Goal: Information Seeking & Learning: Check status

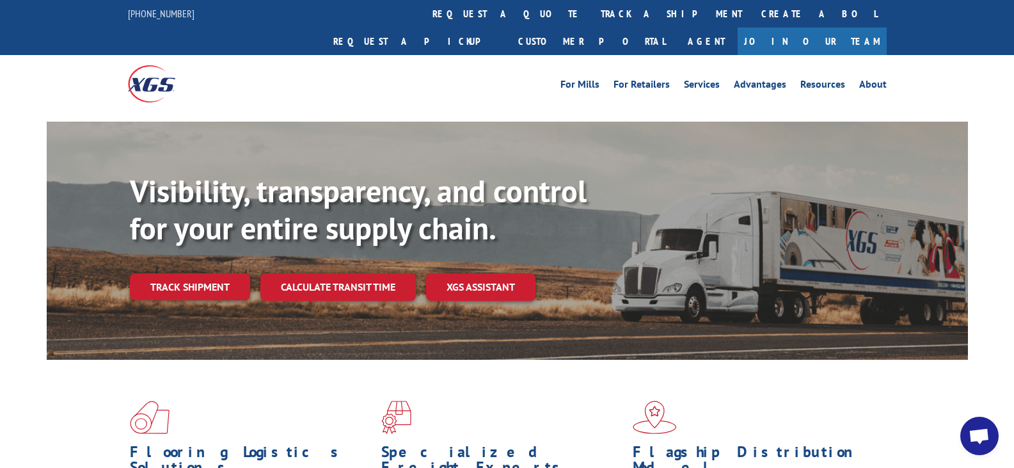
click at [591, 12] on link "track a shipment" at bounding box center [671, 14] width 161 height 28
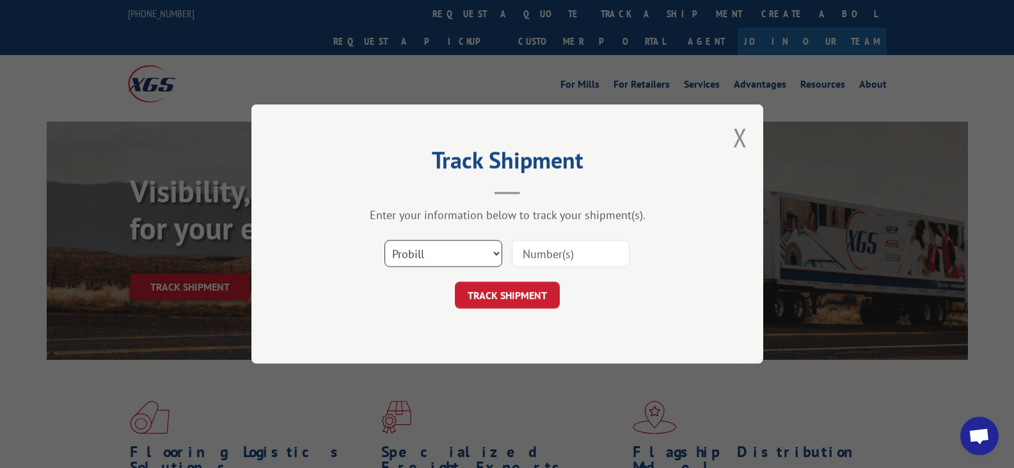
click at [449, 250] on select "Select category... Probill BOL PO" at bounding box center [443, 253] width 118 height 27
click at [384, 240] on select "Select category... Probill BOL PO" at bounding box center [443, 253] width 118 height 27
click at [538, 249] on input at bounding box center [571, 253] width 118 height 27
click at [540, 261] on input at bounding box center [571, 253] width 118 height 27
click at [576, 246] on input at bounding box center [571, 253] width 118 height 27
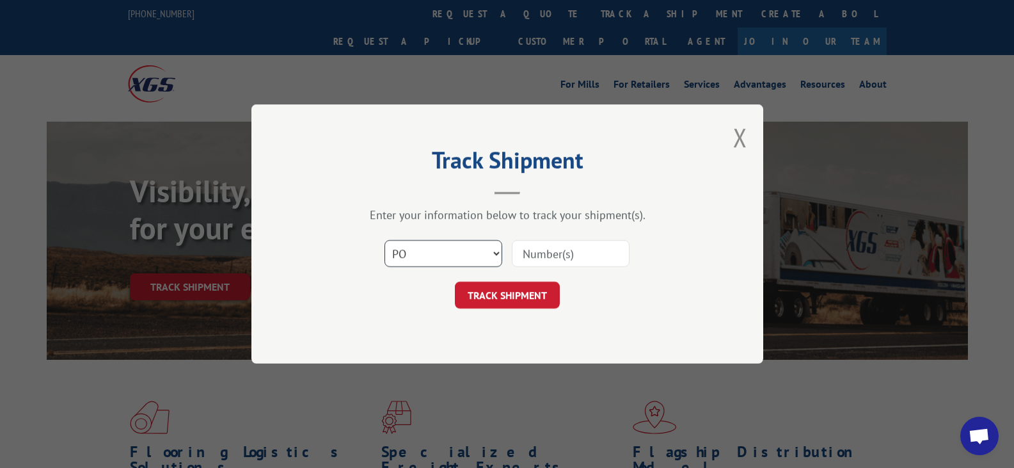
click at [482, 256] on select "Select category... Probill BOL PO" at bounding box center [443, 253] width 118 height 27
select select "bol"
click at [384, 240] on select "Select category... Probill BOL PO" at bounding box center [443, 253] width 118 height 27
click at [590, 262] on input at bounding box center [571, 253] width 118 height 27
paste input "878666522327"
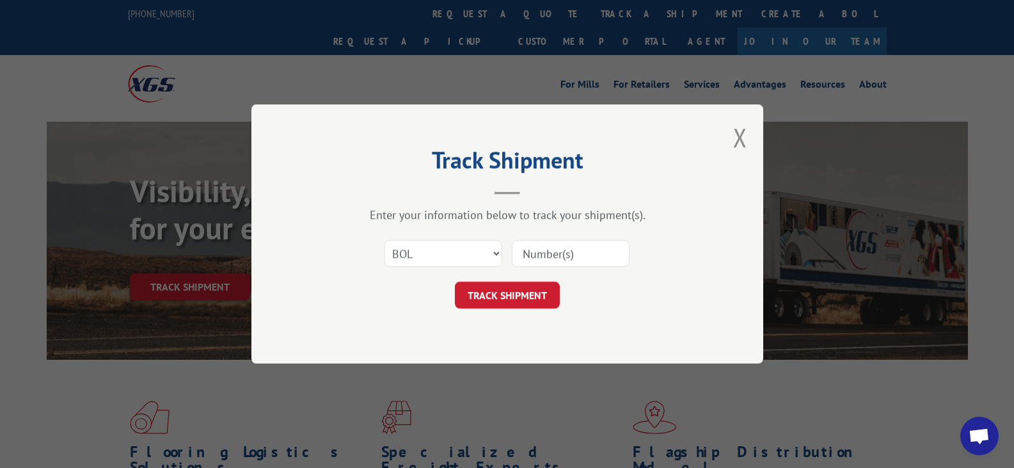
type input "878666522327"
click button "TRACK SHIPMENT" at bounding box center [507, 294] width 105 height 27
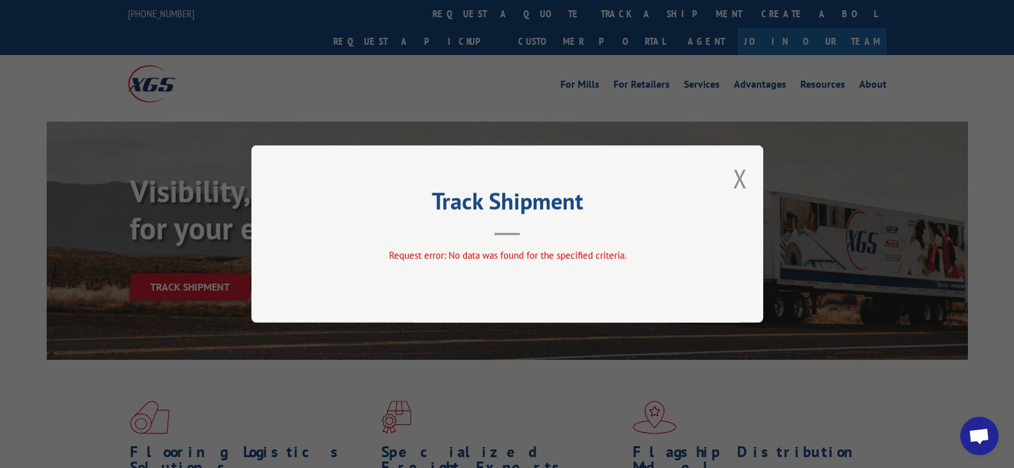
click at [730, 182] on div "Track Shipment Request error: No data was found for the specified criteria." at bounding box center [507, 233] width 512 height 177
click at [739, 175] on button "Close modal" at bounding box center [740, 178] width 14 height 34
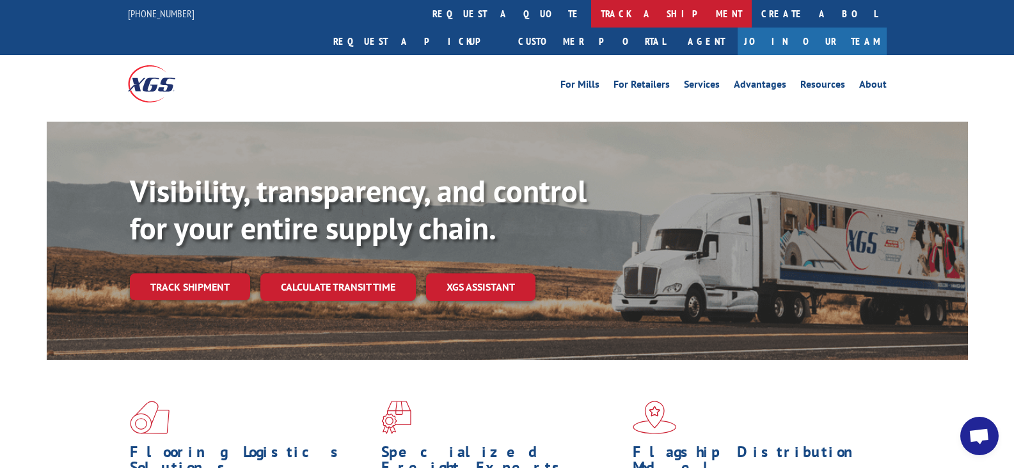
click at [591, 6] on link "track a shipment" at bounding box center [671, 14] width 161 height 28
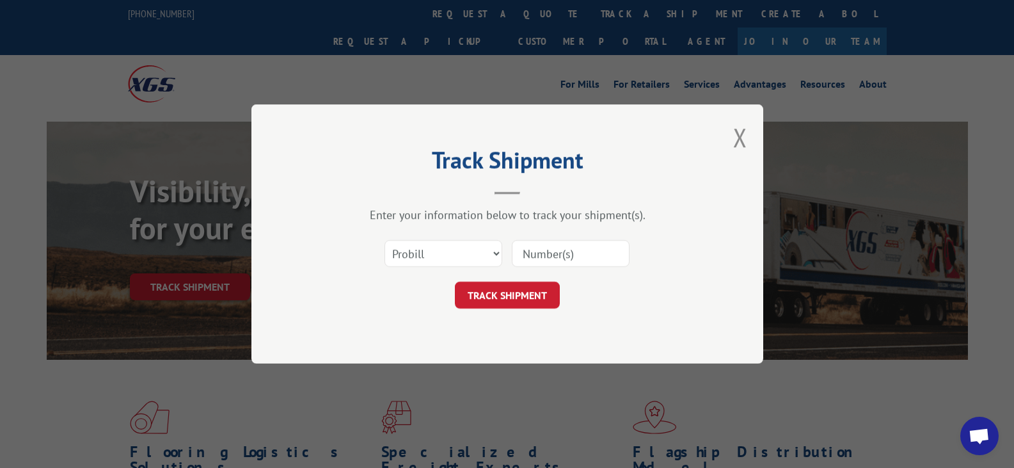
click at [553, 245] on input at bounding box center [571, 253] width 118 height 27
paste input "878666522327"
type input "878666522327"
click at [487, 308] on button "TRACK SHIPMENT" at bounding box center [507, 294] width 105 height 27
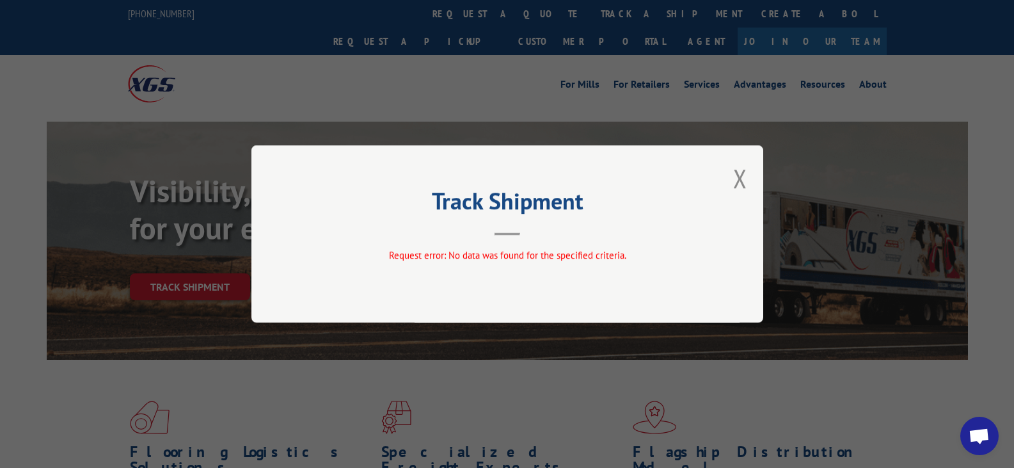
click at [747, 171] on div "Track Shipment Request error: No data was found for the specified criteria." at bounding box center [507, 233] width 512 height 177
click at [745, 171] on button "Close modal" at bounding box center [740, 178] width 14 height 34
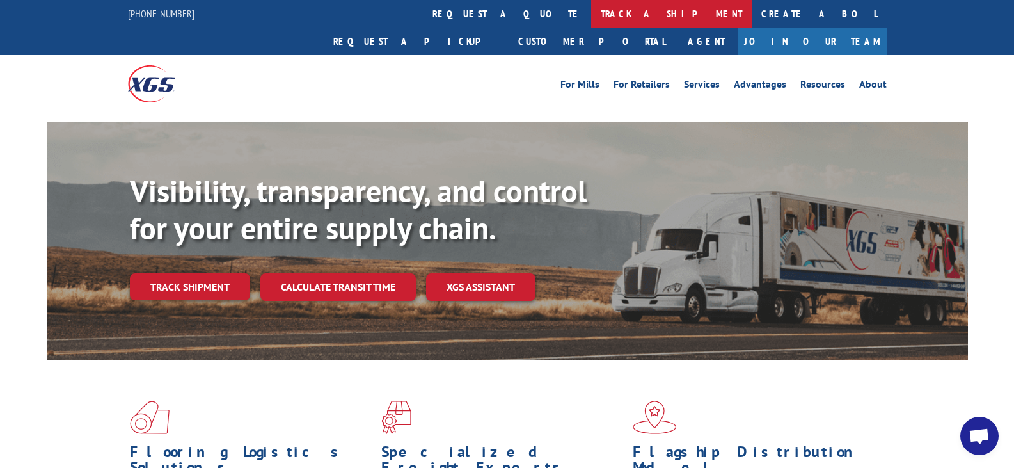
click at [591, 12] on link "track a shipment" at bounding box center [671, 14] width 161 height 28
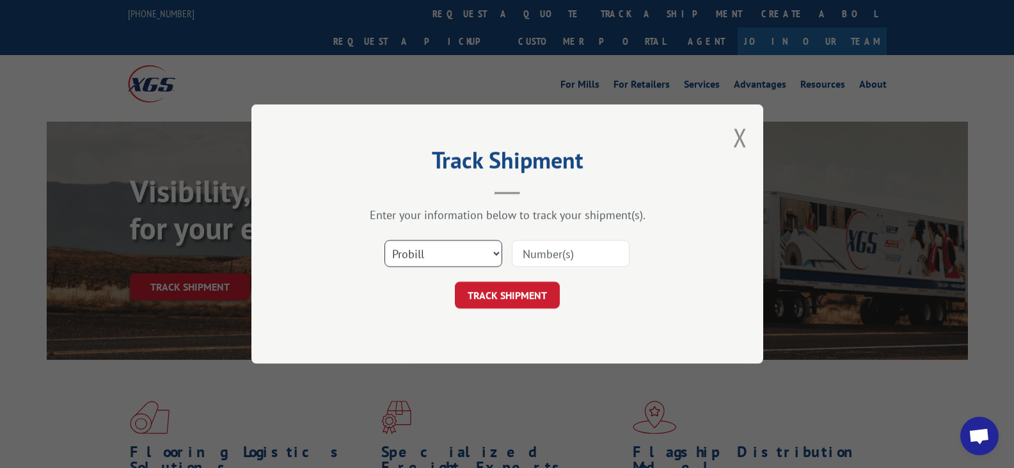
click at [448, 266] on select "Select category... Probill BOL PO" at bounding box center [443, 253] width 118 height 27
select select "po"
click at [384, 240] on select "Select category... Probill BOL PO" at bounding box center [443, 253] width 118 height 27
click at [537, 245] on input at bounding box center [571, 253] width 118 height 27
paste input "PS062718"
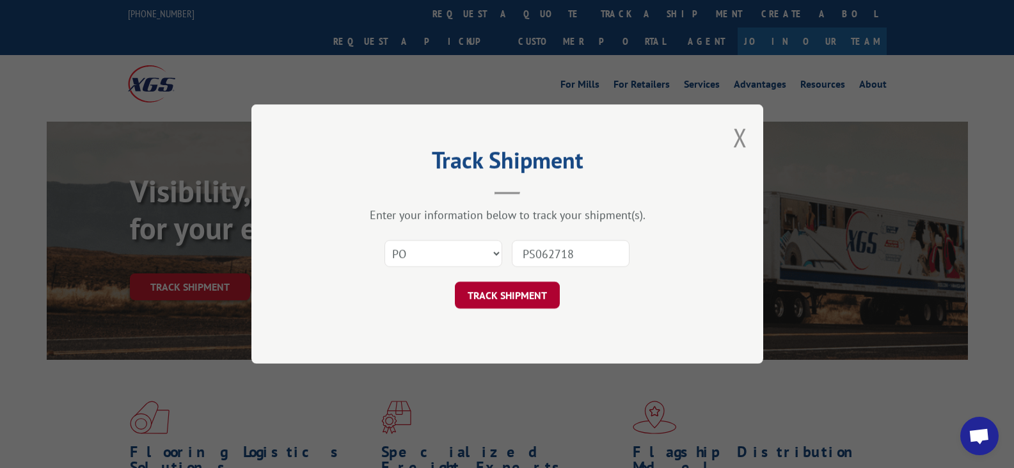
type input "PS062718"
click at [515, 298] on button "TRACK SHIPMENT" at bounding box center [507, 294] width 105 height 27
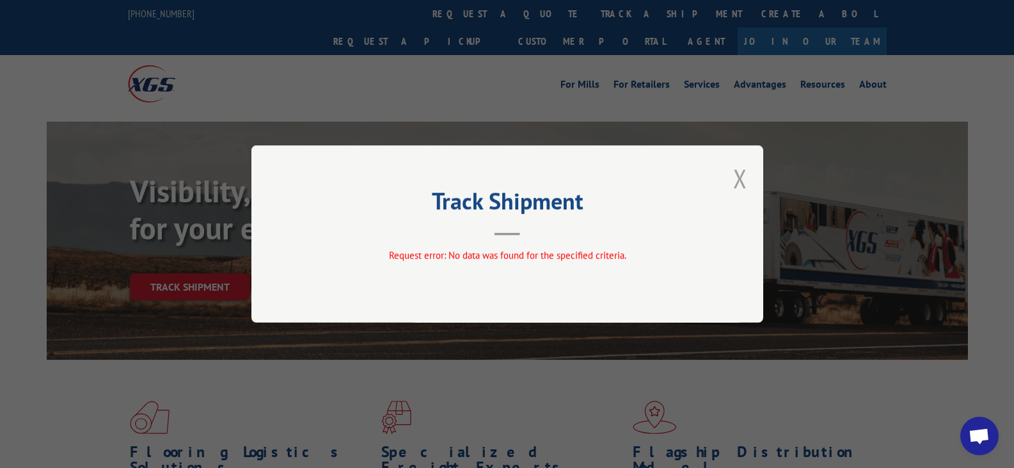
click at [739, 178] on button "Close modal" at bounding box center [740, 178] width 14 height 34
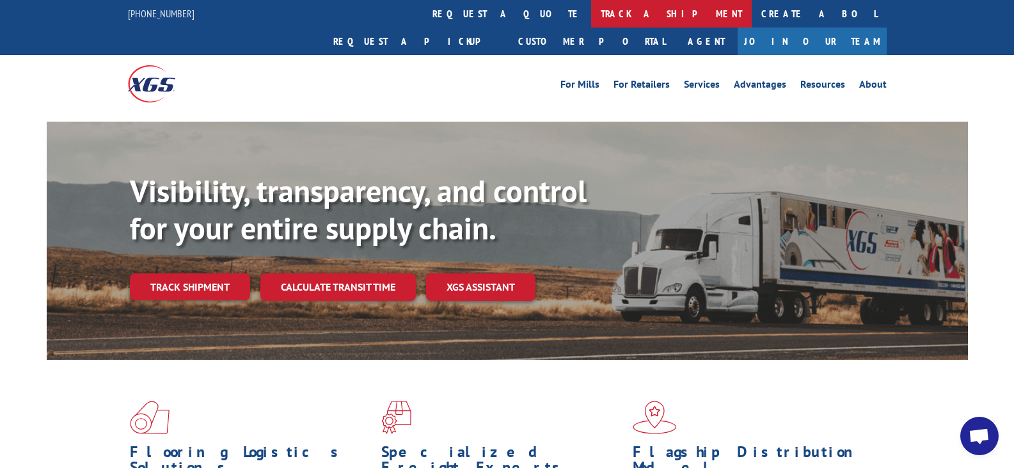
click at [591, 17] on link "track a shipment" at bounding box center [671, 14] width 161 height 28
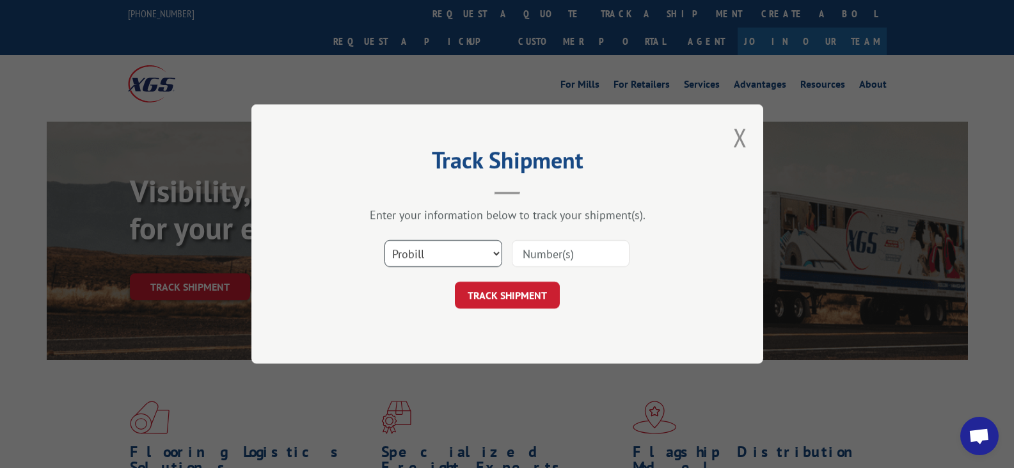
click at [482, 244] on select "Select category... Probill BOL PO" at bounding box center [443, 253] width 118 height 27
click at [733, 141] on button "Close modal" at bounding box center [740, 137] width 14 height 34
